Goal: Transaction & Acquisition: Subscribe to service/newsletter

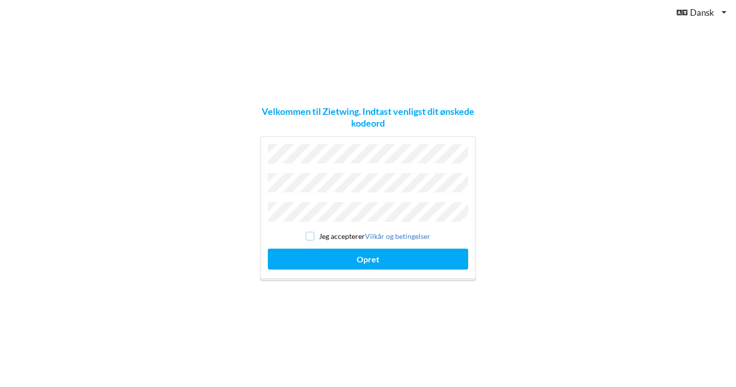
click at [308, 236] on input "checkbox" at bounding box center [310, 236] width 9 height 9
checkbox input "true"
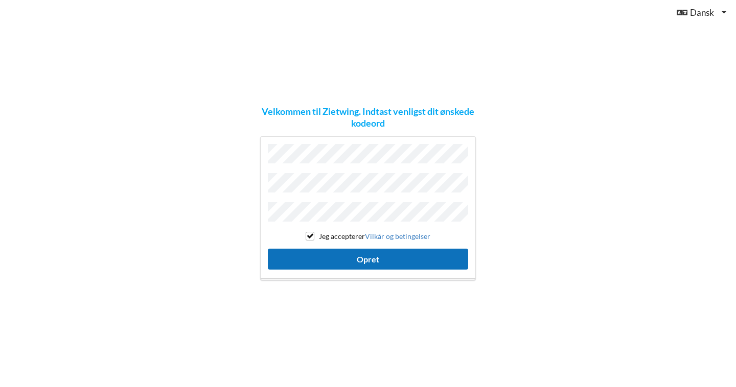
click at [316, 256] on button "Opret" at bounding box center [368, 259] width 200 height 21
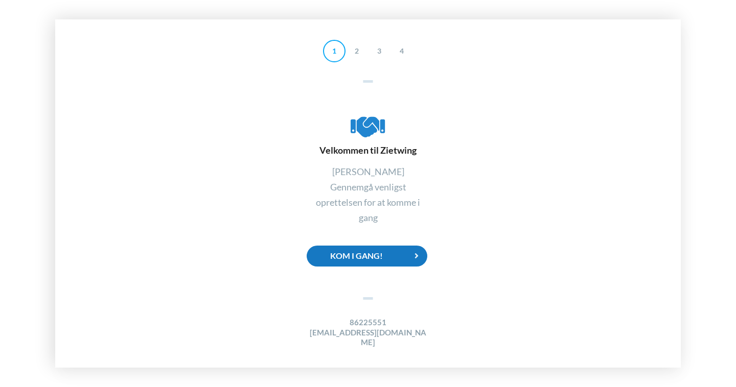
click at [372, 260] on div "Kom i gang!" at bounding box center [367, 256] width 121 height 21
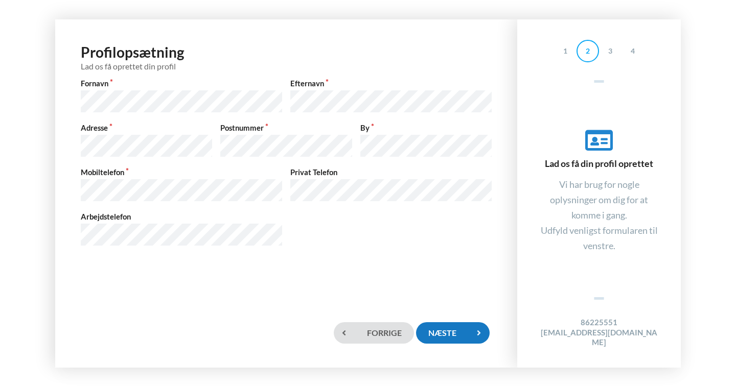
click at [459, 336] on div "Næste" at bounding box center [453, 333] width 74 height 21
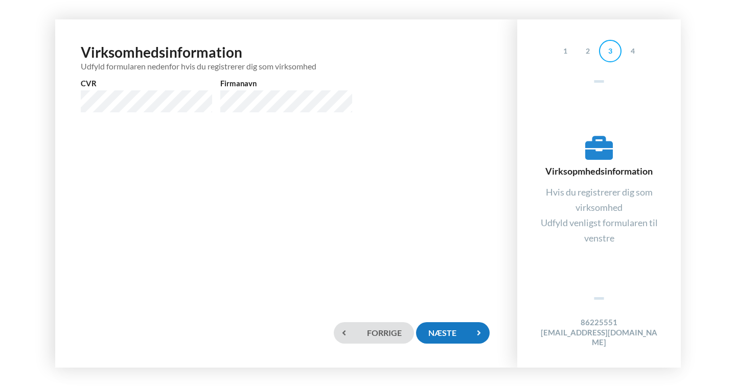
click at [461, 333] on div "Næste" at bounding box center [453, 333] width 74 height 21
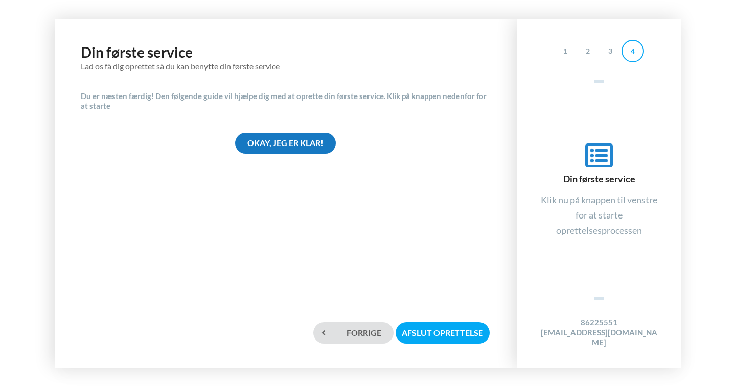
click at [296, 145] on div "Okay, jeg er klar!" at bounding box center [285, 143] width 101 height 21
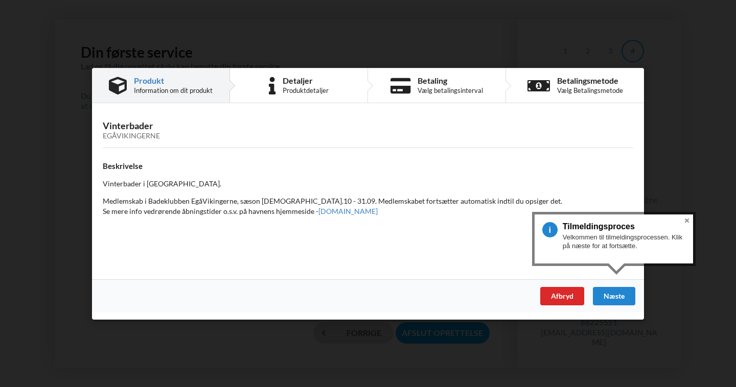
click at [689, 219] on button "Close" at bounding box center [687, 221] width 12 height 12
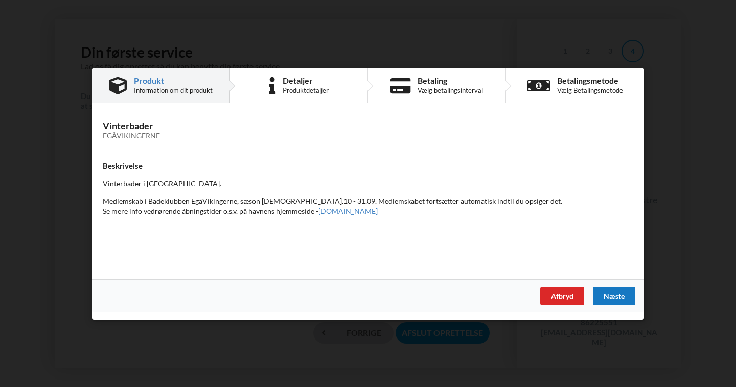
click at [612, 300] on div "Næste" at bounding box center [614, 296] width 42 height 18
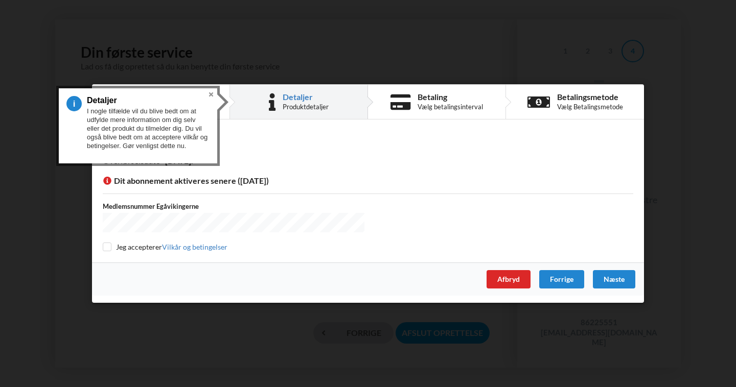
click at [210, 95] on button "Close" at bounding box center [211, 94] width 12 height 12
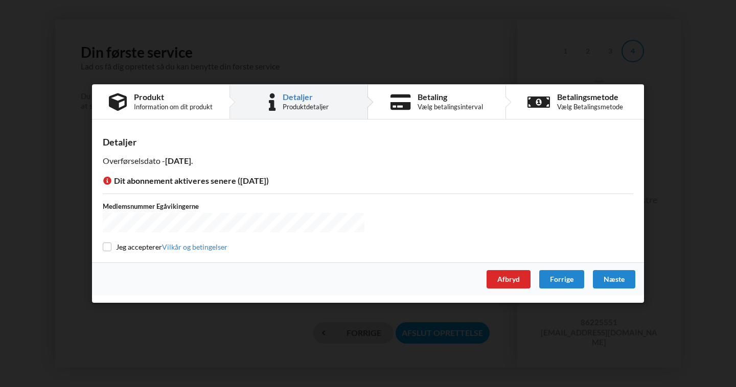
click at [107, 245] on input "checkbox" at bounding box center [107, 247] width 9 height 9
checkbox input "true"
click at [622, 282] on div "Næste" at bounding box center [614, 279] width 42 height 18
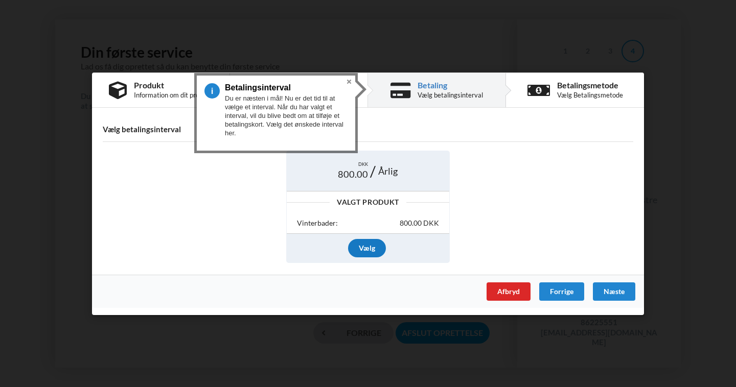
click at [362, 252] on div "Vælg" at bounding box center [367, 248] width 38 height 18
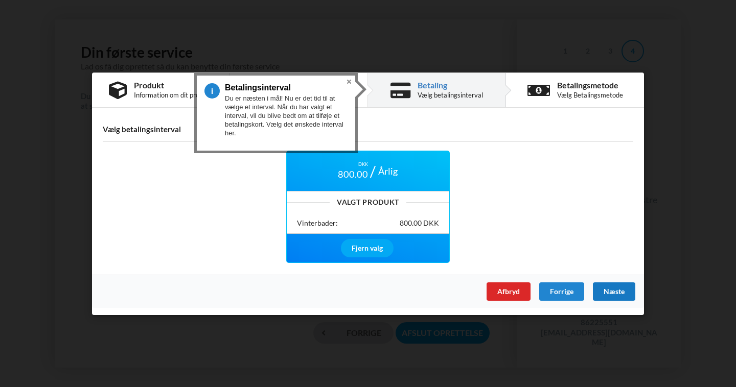
click at [608, 290] on div "Næste" at bounding box center [614, 291] width 42 height 18
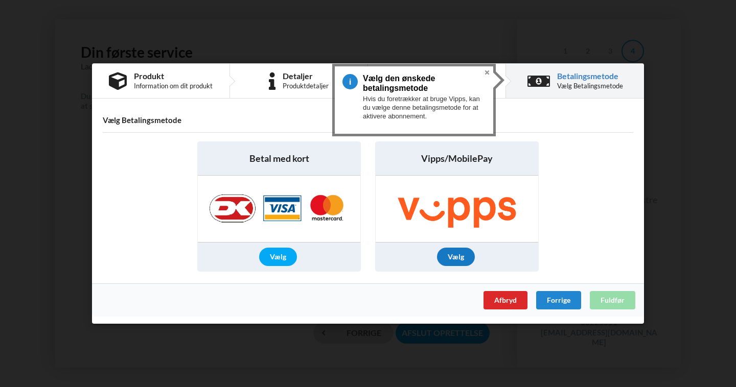
click at [455, 257] on div "Vælg" at bounding box center [456, 257] width 38 height 18
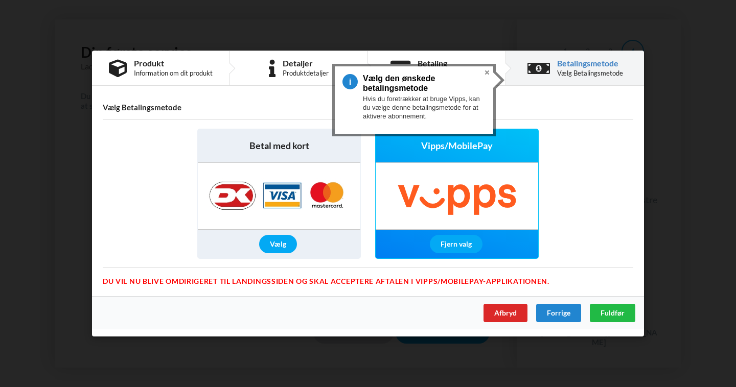
click at [485, 72] on button "Close" at bounding box center [487, 72] width 12 height 12
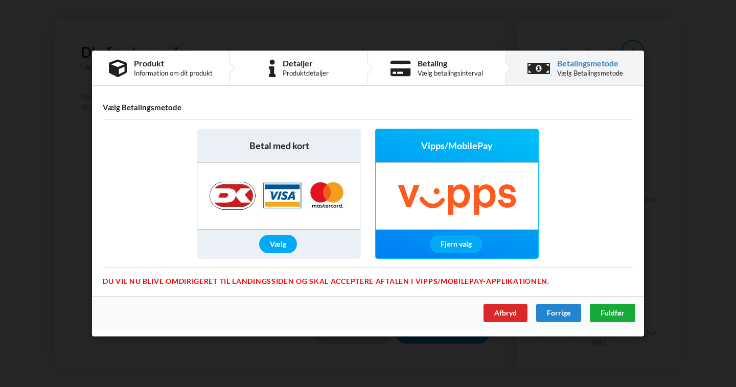
click at [600, 315] on div "Fuldfør" at bounding box center [612, 313] width 45 height 18
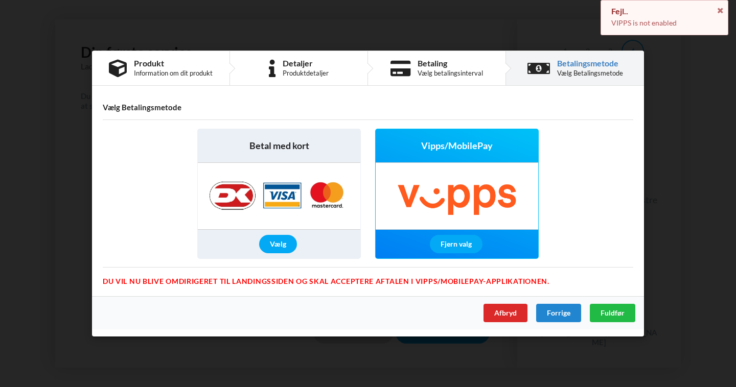
click at [432, 287] on div "Vælg Betalingsmetode Betal med kort Vælg Vipps/MobilePay Fjern valg Du vil nu b…" at bounding box center [368, 194] width 552 height 203
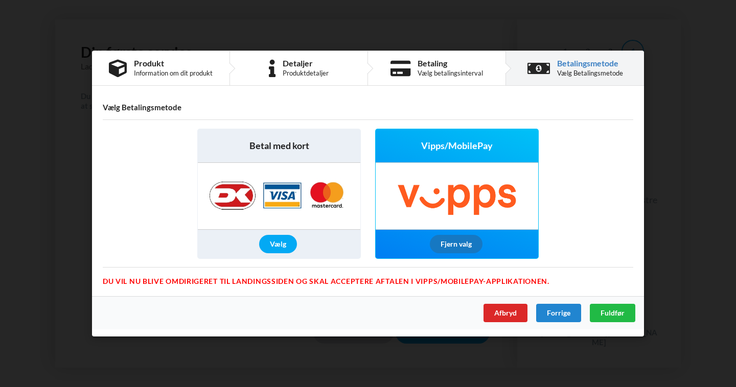
click at [451, 244] on div "Fjern valg" at bounding box center [456, 244] width 53 height 18
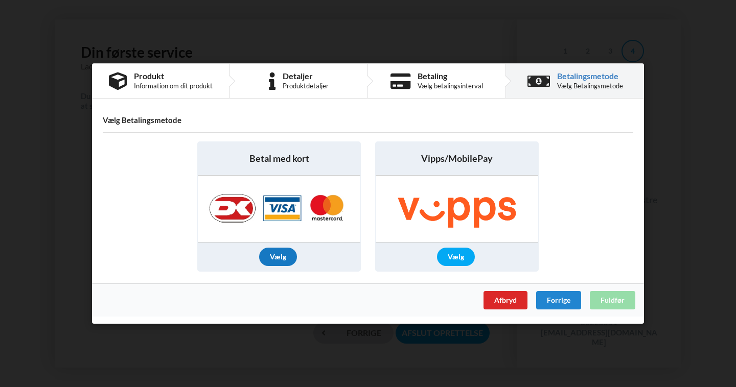
click at [280, 259] on div "Vælg" at bounding box center [278, 257] width 38 height 18
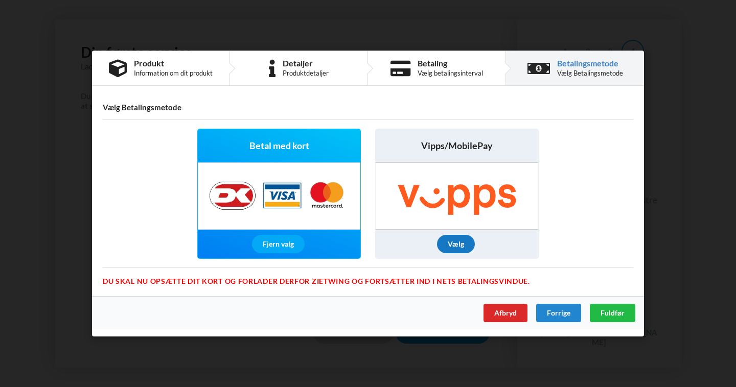
click at [457, 246] on div "Vælg" at bounding box center [456, 244] width 38 height 18
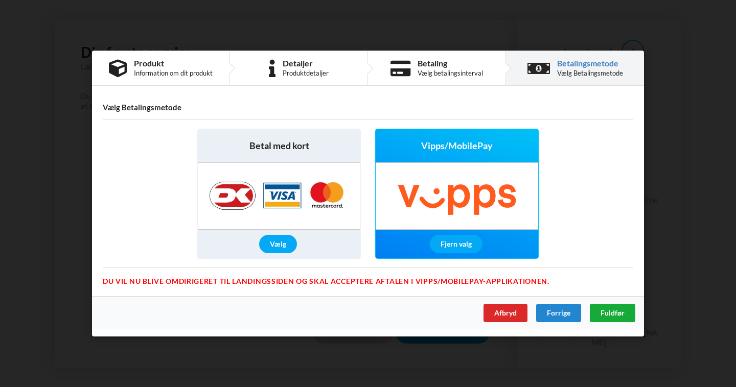
click at [611, 317] on span "Fuldfør" at bounding box center [613, 313] width 24 height 9
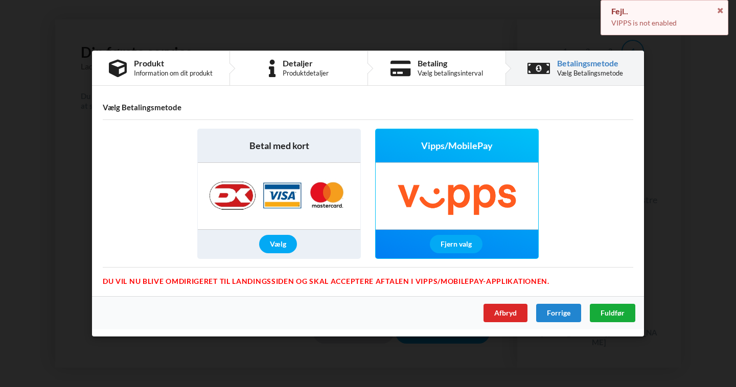
click at [611, 313] on span "Fuldfør" at bounding box center [613, 313] width 24 height 9
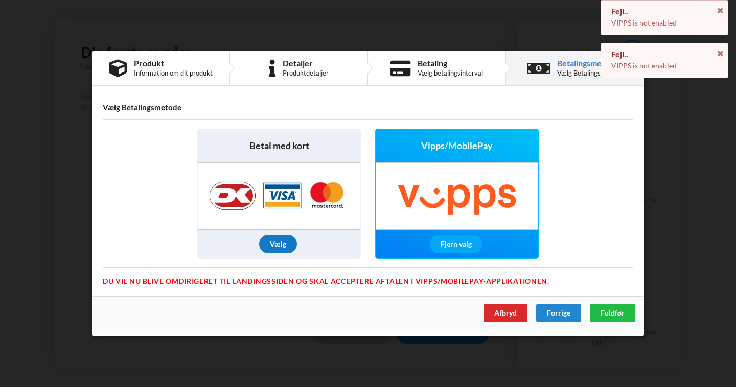
click at [276, 247] on div "Vælg" at bounding box center [278, 244] width 38 height 18
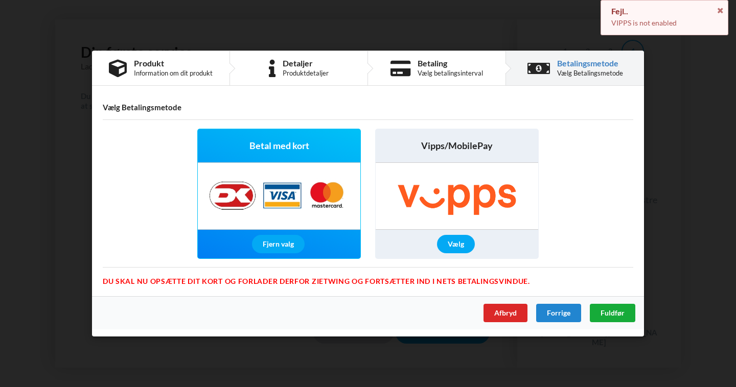
click at [606, 313] on span "Fuldfør" at bounding box center [613, 313] width 24 height 9
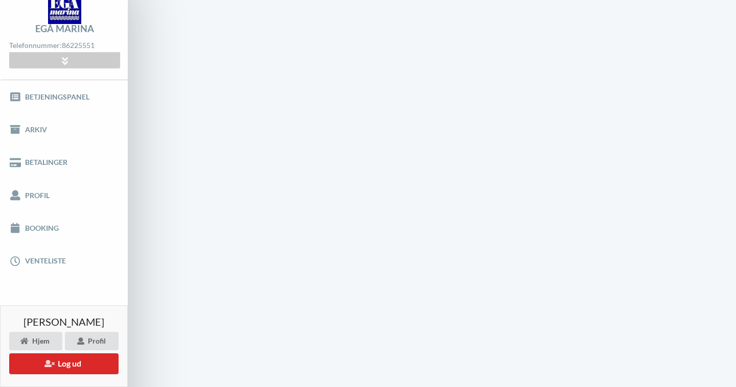
scroll to position [1, 0]
